Goal: Download file/media

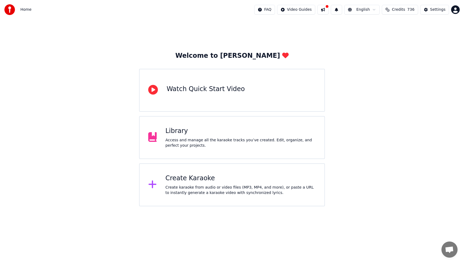
click at [236, 153] on div "Library Access and manage all the karaoke tracks you’ve created. Edit, organize…" at bounding box center [232, 137] width 186 height 43
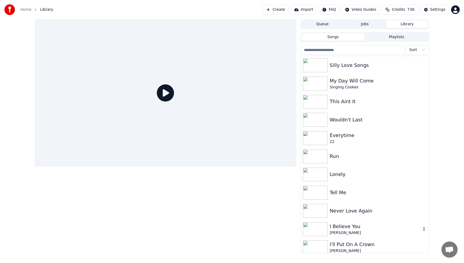
click at [365, 228] on div "I Believe You" at bounding box center [376, 227] width 92 height 8
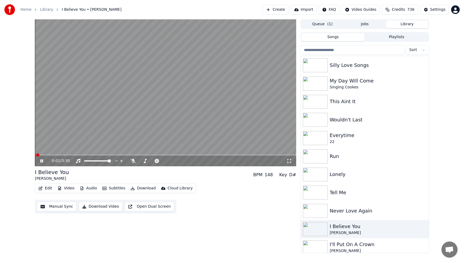
click at [36, 155] on span at bounding box center [35, 155] width 1 height 1
click at [132, 160] on icon at bounding box center [133, 161] width 5 height 4
click at [151, 161] on span at bounding box center [145, 160] width 12 height 1
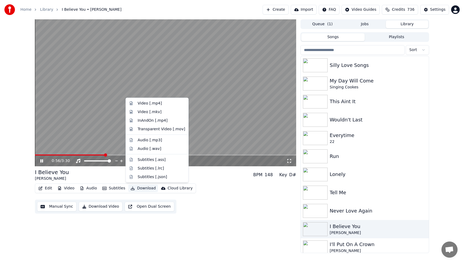
click at [140, 189] on button "Download" at bounding box center [143, 189] width 30 height 8
click at [153, 149] on div "Audio [.wav]" at bounding box center [150, 148] width 24 height 5
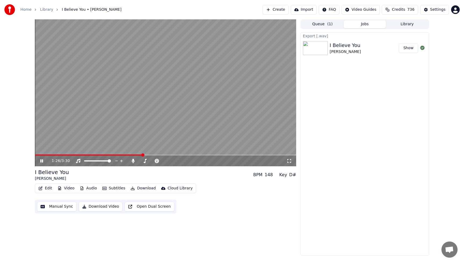
click at [45, 155] on span at bounding box center [89, 155] width 108 height 1
click at [48, 154] on video at bounding box center [166, 92] width 262 height 147
click at [48, 155] on span at bounding box center [54, 155] width 39 height 1
click at [40, 161] on icon at bounding box center [41, 161] width 3 height 4
click at [38, 155] on span at bounding box center [37, 155] width 4 height 1
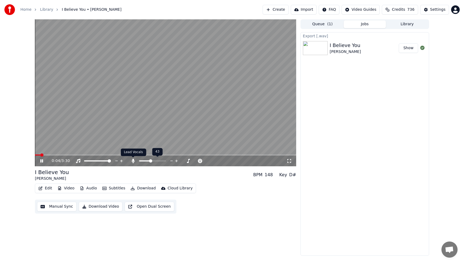
click at [133, 162] on icon at bounding box center [133, 161] width 3 height 4
click at [36, 155] on span at bounding box center [35, 155] width 1 height 1
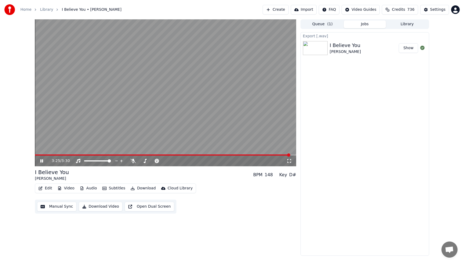
click at [415, 21] on button "Library" at bounding box center [407, 24] width 42 height 8
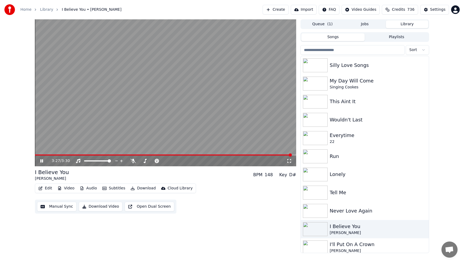
click at [356, 50] on input "search" at bounding box center [353, 50] width 104 height 10
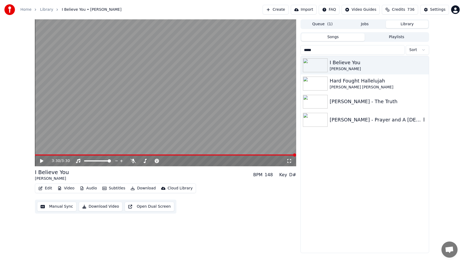
type input "*****"
click at [355, 119] on div "[PERSON_NAME] - Prayer and A [DEMOGRAPHIC_DATA]" at bounding box center [376, 120] width 92 height 8
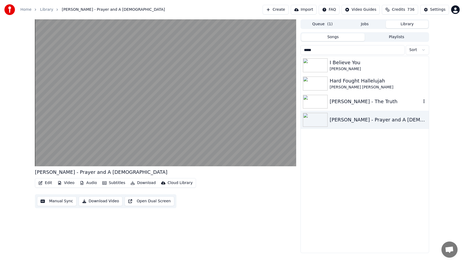
click at [367, 103] on div "[PERSON_NAME] - The Truth" at bounding box center [376, 102] width 92 height 8
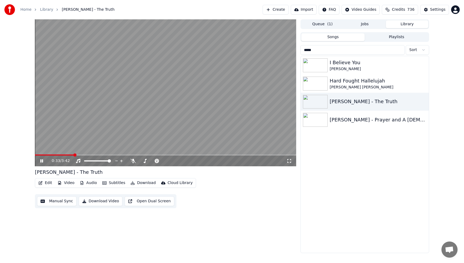
click at [174, 158] on div "0:33 / 3:42" at bounding box center [166, 161] width 262 height 11
click at [183, 162] on icon at bounding box center [183, 160] width 5 height 5
click at [188, 161] on icon at bounding box center [188, 160] width 5 height 5
click at [402, 35] on button "Playlists" at bounding box center [397, 37] width 64 height 8
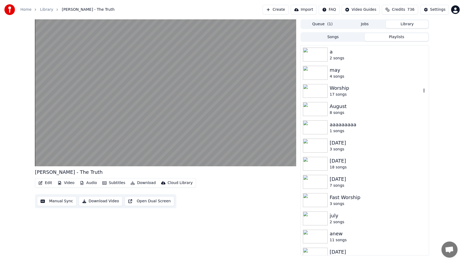
click at [336, 93] on div "17 songs" at bounding box center [376, 94] width 92 height 5
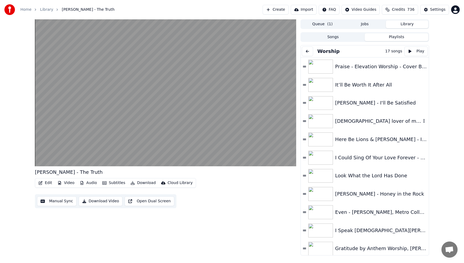
click at [354, 121] on div "[DEMOGRAPHIC_DATA] lover of my soul - Passion - with lyrics" at bounding box center [378, 121] width 86 height 8
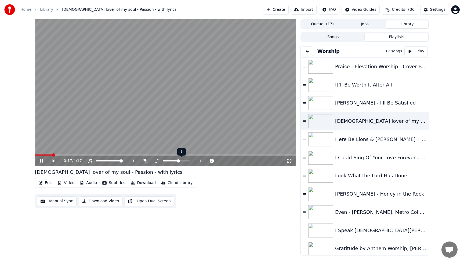
click at [195, 162] on icon at bounding box center [195, 160] width 5 height 5
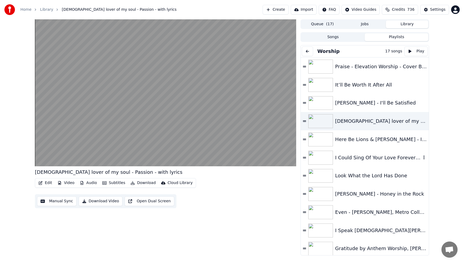
click at [345, 157] on div "I Could Sing Of Your Love Forever - Hillsong Worship & Delirious?" at bounding box center [378, 158] width 86 height 8
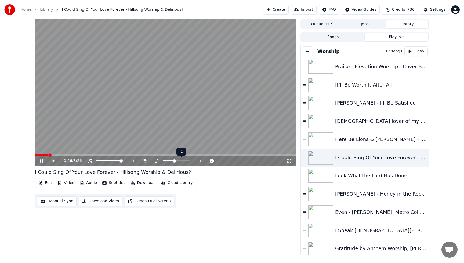
click at [200, 161] on icon at bounding box center [200, 161] width 3 height 3
click at [176, 75] on video at bounding box center [166, 92] width 262 height 147
click at [170, 73] on video at bounding box center [166, 92] width 262 height 147
click at [202, 40] on video at bounding box center [166, 92] width 262 height 147
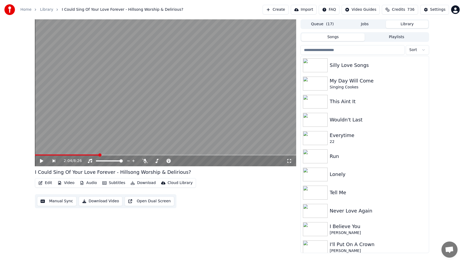
click at [332, 37] on button "Songs" at bounding box center [334, 37] width 64 height 8
click at [344, 230] on div "[PERSON_NAME]" at bounding box center [376, 232] width 92 height 5
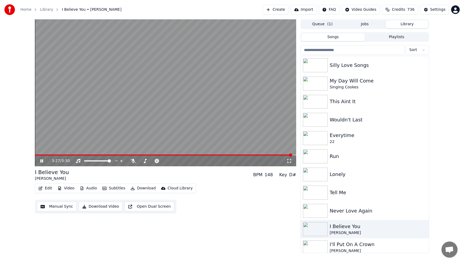
click at [193, 129] on video at bounding box center [166, 92] width 262 height 147
click at [374, 226] on div "I Believe You" at bounding box center [376, 227] width 92 height 8
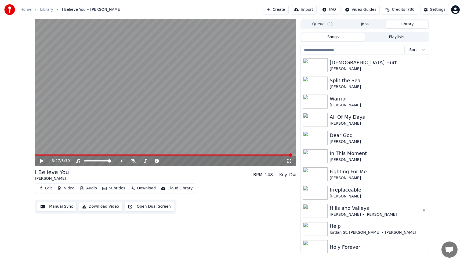
scroll to position [516, 0]
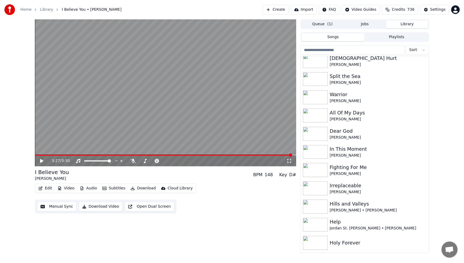
click at [389, 36] on button "Playlists" at bounding box center [397, 37] width 64 height 8
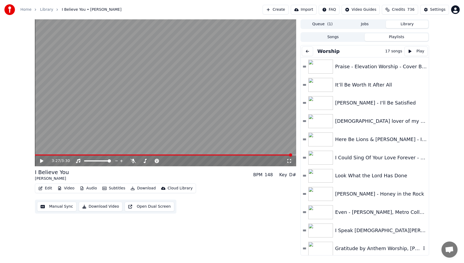
click at [410, 251] on div "Gratitude by Anthem Worship, [PERSON_NAME] & Mass Anthem" at bounding box center [378, 249] width 86 height 8
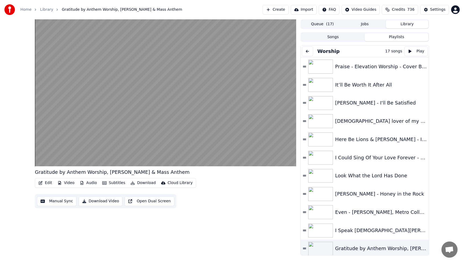
click at [309, 51] on button at bounding box center [307, 51] width 11 height 10
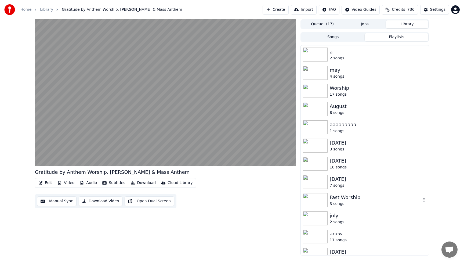
click at [354, 200] on div "Fast Worship" at bounding box center [376, 198] width 92 height 8
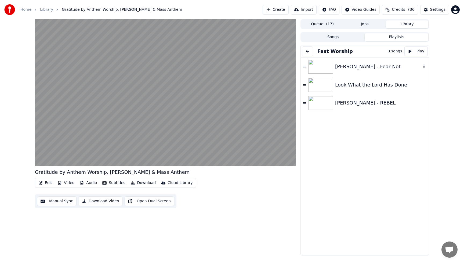
click at [345, 70] on div "[PERSON_NAME] - Fear Not" at bounding box center [378, 67] width 86 height 8
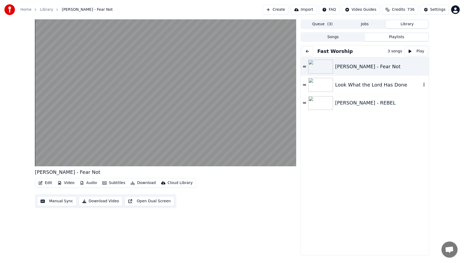
click at [381, 87] on div "Look What the Lord Has Done" at bounding box center [378, 85] width 86 height 8
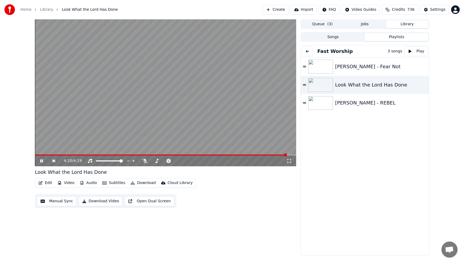
click at [185, 89] on video at bounding box center [166, 92] width 262 height 147
click at [36, 156] on span at bounding box center [161, 155] width 252 height 1
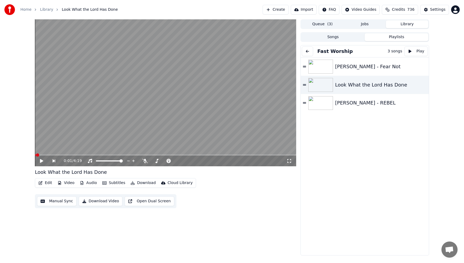
click at [40, 160] on icon at bounding box center [41, 161] width 3 height 4
click at [144, 183] on button "Download" at bounding box center [143, 183] width 30 height 8
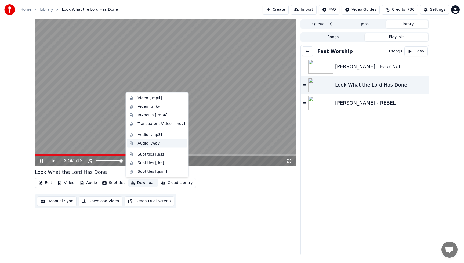
click at [154, 144] on div "Audio [.wav]" at bounding box center [150, 143] width 24 height 5
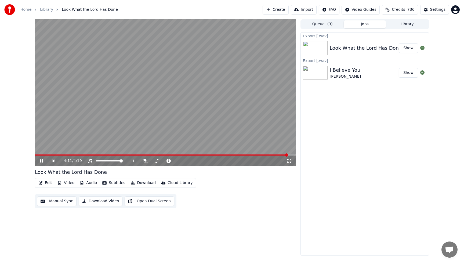
click at [120, 60] on video at bounding box center [166, 92] width 262 height 147
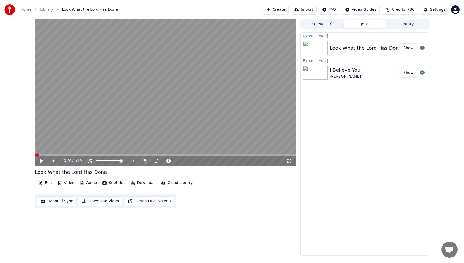
click at [36, 155] on span at bounding box center [35, 155] width 1 height 1
click at [40, 161] on icon at bounding box center [41, 161] width 3 height 4
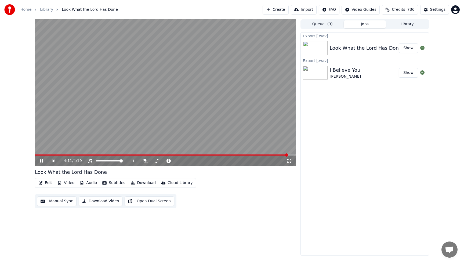
click at [100, 73] on video at bounding box center [166, 92] width 262 height 147
click at [413, 26] on button "Library" at bounding box center [407, 24] width 42 height 8
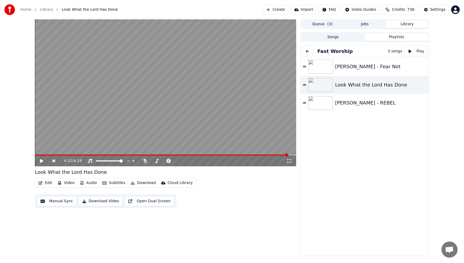
click at [397, 41] on button "Playlists" at bounding box center [397, 37] width 64 height 8
click at [306, 51] on button at bounding box center [307, 51] width 11 height 10
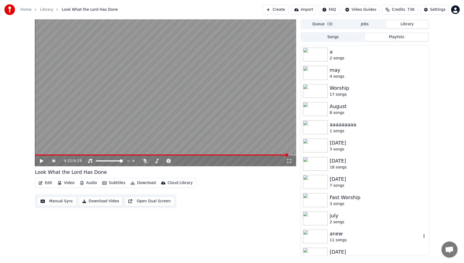
click at [338, 238] on div "11 songs" at bounding box center [376, 240] width 92 height 5
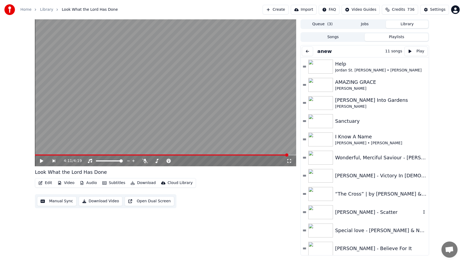
click at [360, 212] on div "[PERSON_NAME] - Scatter" at bounding box center [378, 213] width 86 height 8
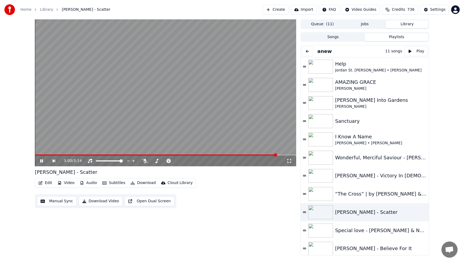
click at [221, 114] on video at bounding box center [166, 92] width 262 height 147
click at [352, 84] on div "AMAZING GRACE" at bounding box center [378, 82] width 86 height 8
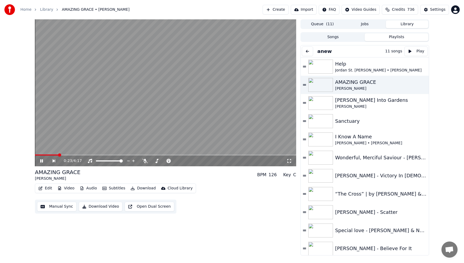
click at [281, 45] on video at bounding box center [166, 92] width 262 height 147
click at [339, 118] on div "Sanctuary" at bounding box center [378, 121] width 86 height 8
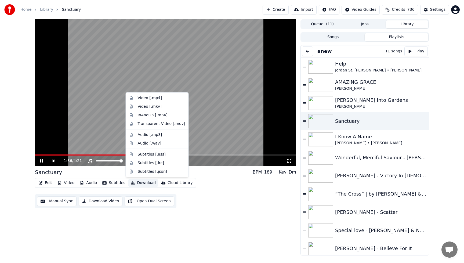
click at [143, 182] on button "Download" at bounding box center [143, 183] width 30 height 8
click at [145, 145] on div "Audio [.wav]" at bounding box center [150, 143] width 24 height 5
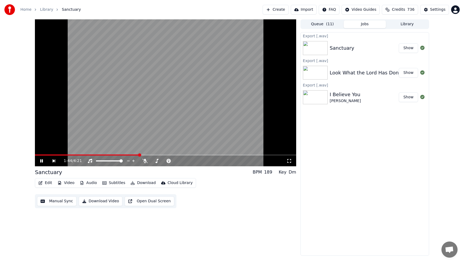
click at [406, 24] on button "Library" at bounding box center [407, 24] width 42 height 8
click at [364, 22] on button "Jobs" at bounding box center [365, 24] width 42 height 8
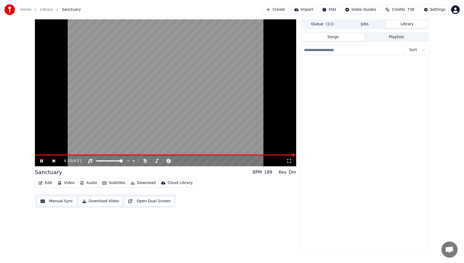
click at [407, 24] on button "Library" at bounding box center [407, 24] width 42 height 8
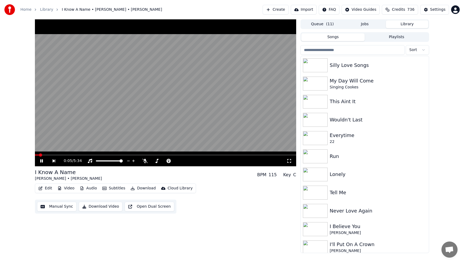
click at [159, 76] on video at bounding box center [166, 92] width 262 height 147
click at [390, 40] on button "Playlists" at bounding box center [397, 37] width 64 height 8
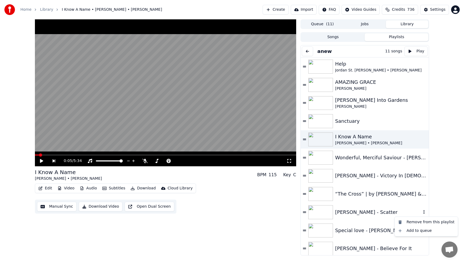
click at [424, 212] on icon "button" at bounding box center [424, 212] width 5 height 4
click at [360, 211] on div "[PERSON_NAME] - Scatter" at bounding box center [378, 213] width 86 height 8
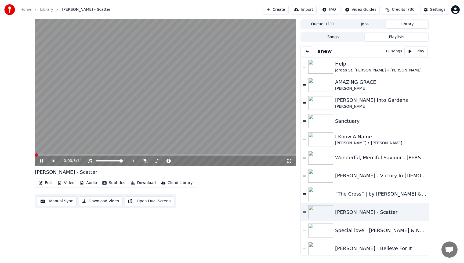
click at [167, 109] on video at bounding box center [166, 92] width 262 height 147
click at [139, 184] on button "Download" at bounding box center [143, 183] width 30 height 8
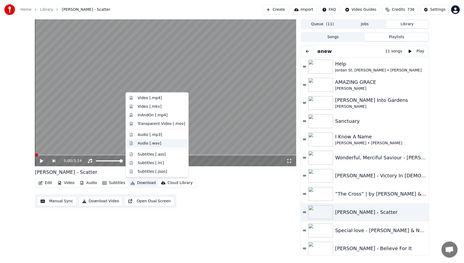
click at [150, 141] on div "Audio [.wav]" at bounding box center [150, 143] width 24 height 5
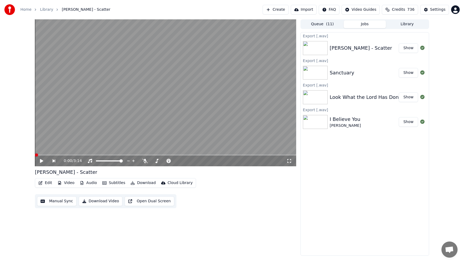
click at [407, 24] on button "Library" at bounding box center [407, 24] width 42 height 8
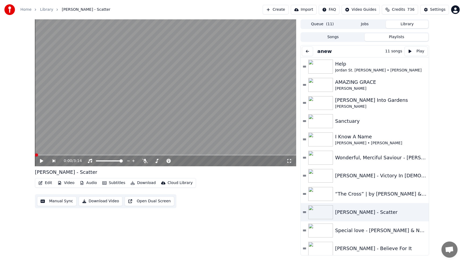
click at [399, 33] on button "Playlists" at bounding box center [397, 37] width 64 height 8
click at [397, 251] on div "[PERSON_NAME] - Believe For It" at bounding box center [378, 249] width 86 height 8
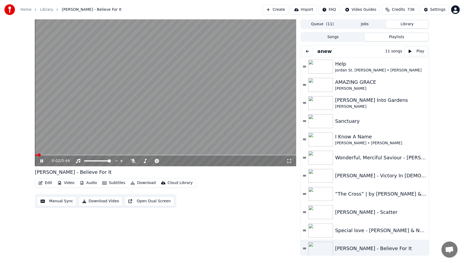
click at [194, 77] on video at bounding box center [166, 92] width 262 height 147
